Goal: Task Accomplishment & Management: Use online tool/utility

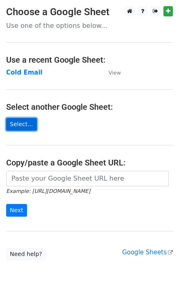
click at [19, 124] on link "Select..." at bounding box center [21, 124] width 31 height 13
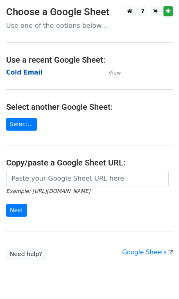
click at [12, 73] on strong "Cold Email" at bounding box center [24, 72] width 36 height 7
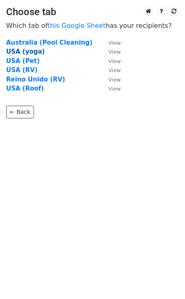
click at [28, 49] on strong "USA (yoga)" at bounding box center [25, 51] width 38 height 7
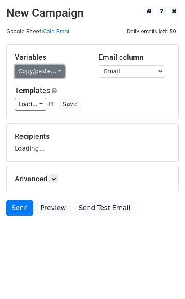
click at [53, 73] on link "Copy/paste..." at bounding box center [40, 71] width 50 height 13
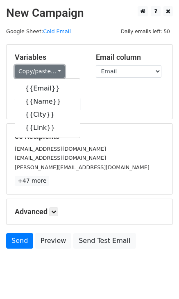
click at [52, 73] on link "Copy/paste..." at bounding box center [40, 71] width 50 height 13
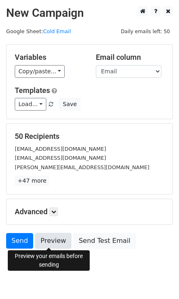
click at [57, 241] on link "Preview" at bounding box center [53, 241] width 36 height 16
click at [51, 241] on link "Preview" at bounding box center [53, 241] width 36 height 16
click at [54, 242] on link "Preview" at bounding box center [53, 241] width 36 height 16
click at [43, 240] on link "Preview" at bounding box center [53, 241] width 36 height 16
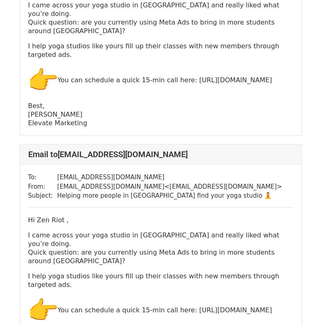
scroll to position [77, 0]
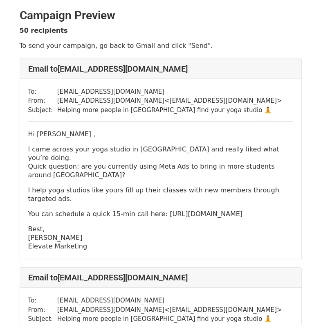
scroll to position [19, 0]
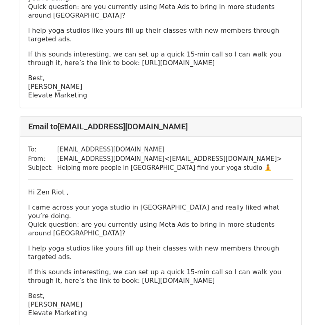
scroll to position [193, 0]
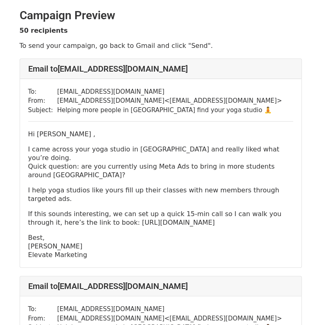
click at [154, 210] on p "If this sounds interesting, we can set up a quick 15-min call so I can walk you…" at bounding box center [160, 218] width 265 height 17
drag, startPoint x: 154, startPoint y: 197, endPoint x: 168, endPoint y: 199, distance: 14.0
click at [168, 210] on p "If this sounds interesting, we can set up a quick 15-min call so I can walk you…" at bounding box center [160, 218] width 265 height 17
click at [191, 233] on p "Best, [PERSON_NAME] Elevate Marketing" at bounding box center [160, 246] width 265 height 26
